Goal: Find specific page/section: Find specific page/section

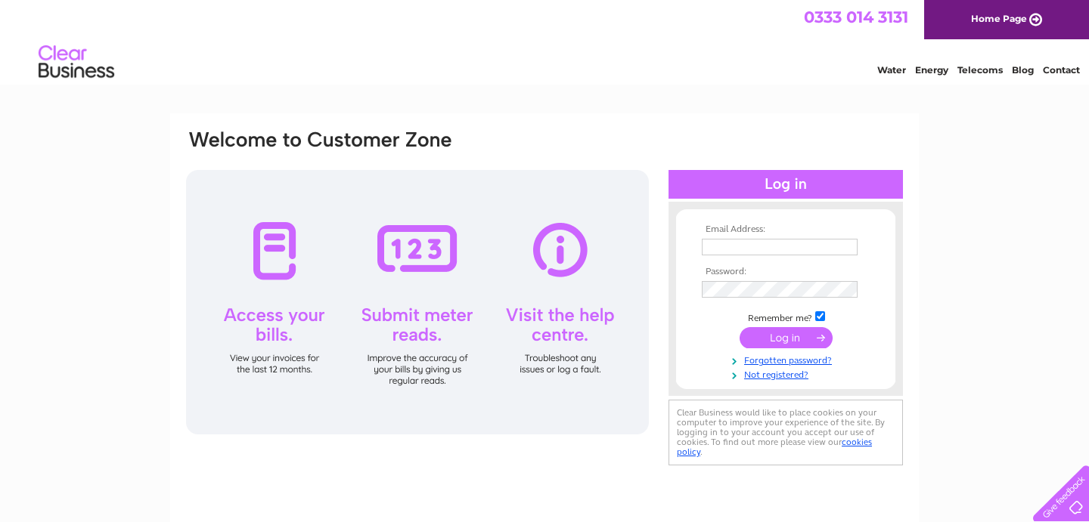
type input "[PERSON_NAME][EMAIL_ADDRESS][DOMAIN_NAME]"
click at [791, 351] on td at bounding box center [785, 338] width 175 height 29
click at [786, 334] on input "submit" at bounding box center [785, 337] width 93 height 21
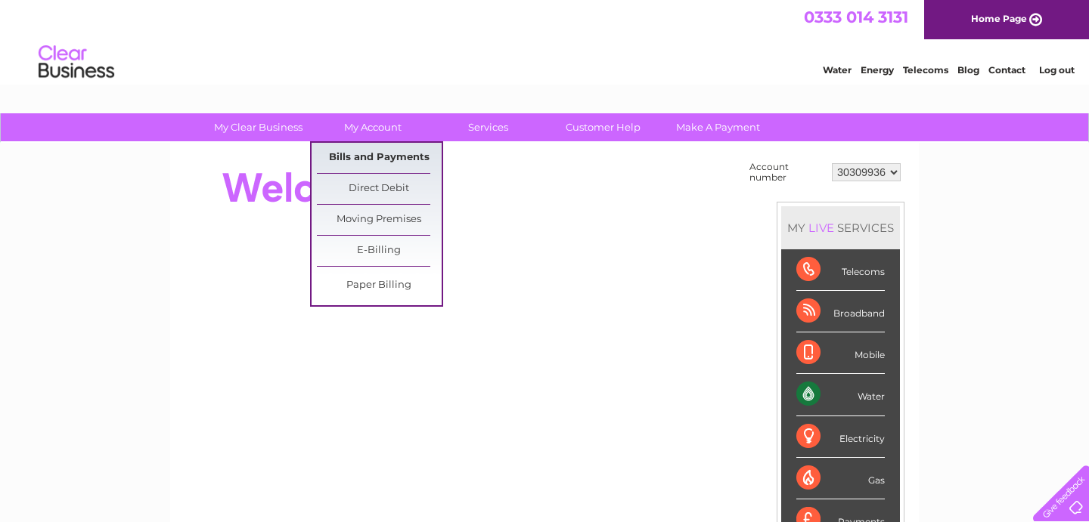
click at [373, 148] on link "Bills and Payments" at bounding box center [379, 158] width 125 height 30
click at [391, 157] on link "Bills and Payments" at bounding box center [379, 158] width 125 height 30
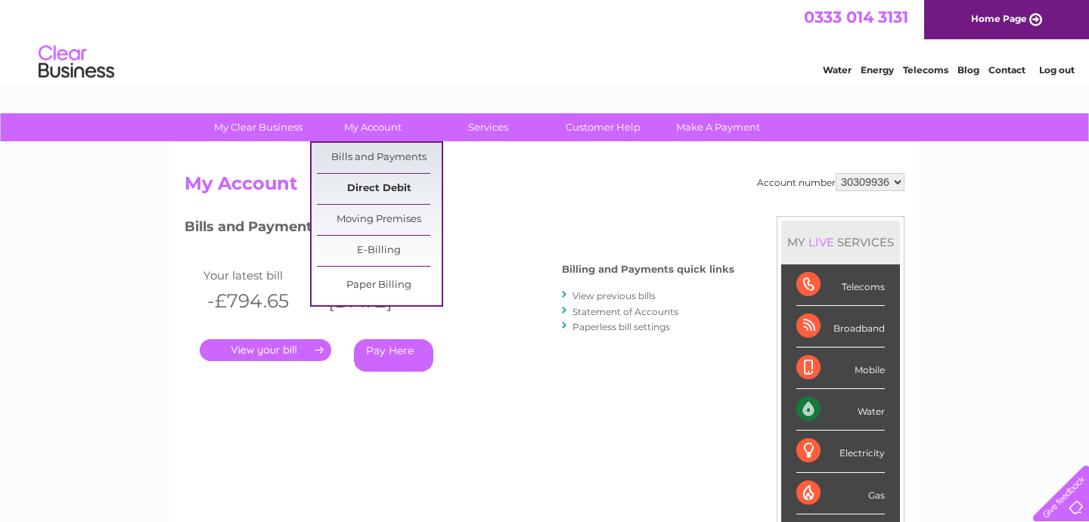
click at [387, 179] on link "Direct Debit" at bounding box center [379, 189] width 125 height 30
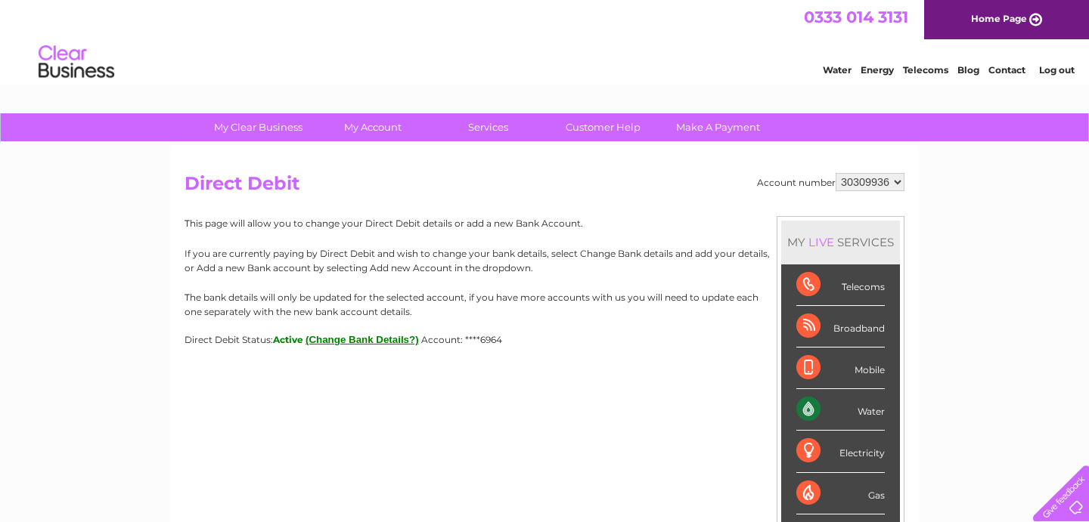
click at [998, 292] on div "My Clear Business Login Details My Details My Preferences Link Account My Accou…" at bounding box center [544, 473] width 1089 height 720
